Goal: Information Seeking & Learning: Learn about a topic

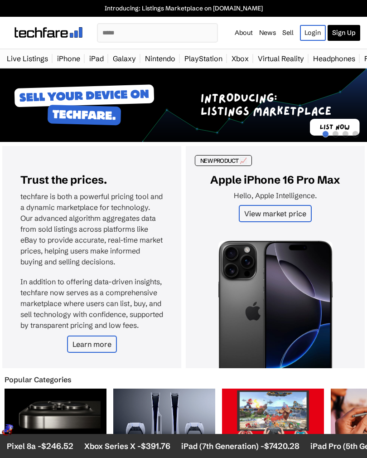
click at [347, 33] on link "Sign Up" at bounding box center [344, 33] width 33 height 16
click at [95, 59] on link "iPad" at bounding box center [97, 58] width 24 height 18
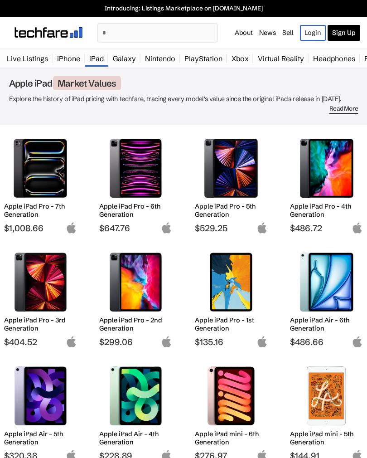
click at [346, 175] on img at bounding box center [326, 168] width 59 height 59
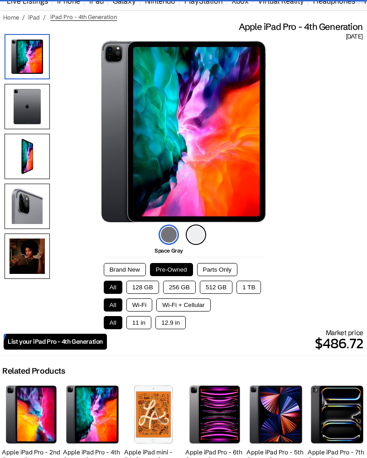
scroll to position [67, 0]
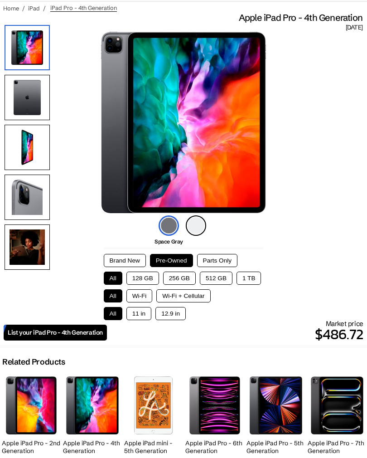
click at [175, 315] on button "12.9 in" at bounding box center [171, 313] width 30 height 13
click at [190, 280] on button "256 GB" at bounding box center [179, 278] width 33 height 13
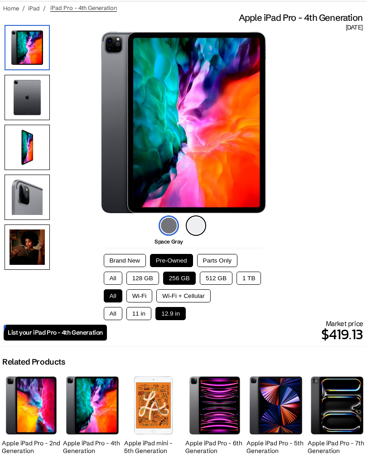
click at [140, 284] on button "128 GB" at bounding box center [143, 278] width 33 height 13
click at [116, 283] on button "All" at bounding box center [113, 278] width 19 height 13
click at [187, 278] on button "256 GB" at bounding box center [179, 278] width 33 height 13
click at [252, 280] on button "1 TB" at bounding box center [249, 278] width 24 height 13
click at [220, 281] on button "512 GB" at bounding box center [216, 278] width 33 height 13
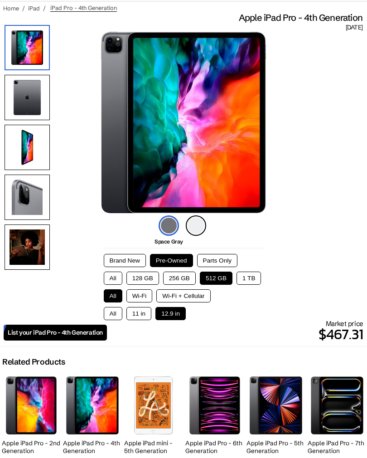
click at [188, 279] on button "256 GB" at bounding box center [179, 278] width 33 height 13
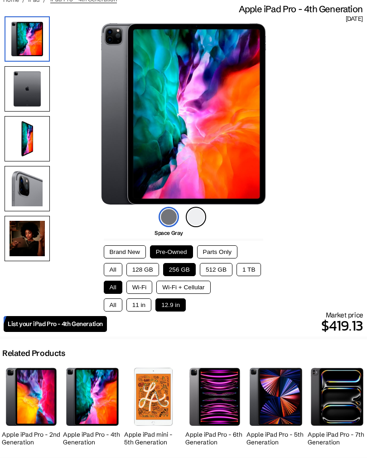
scroll to position [77, 0]
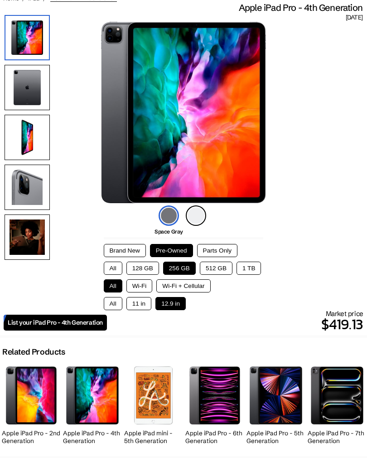
click at [198, 218] on img at bounding box center [196, 215] width 20 height 20
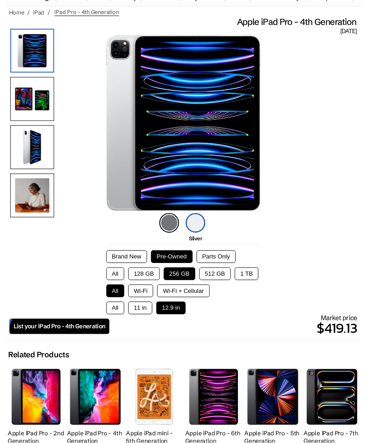
scroll to position [0, 0]
